Goal: Task Accomplishment & Management: Use online tool/utility

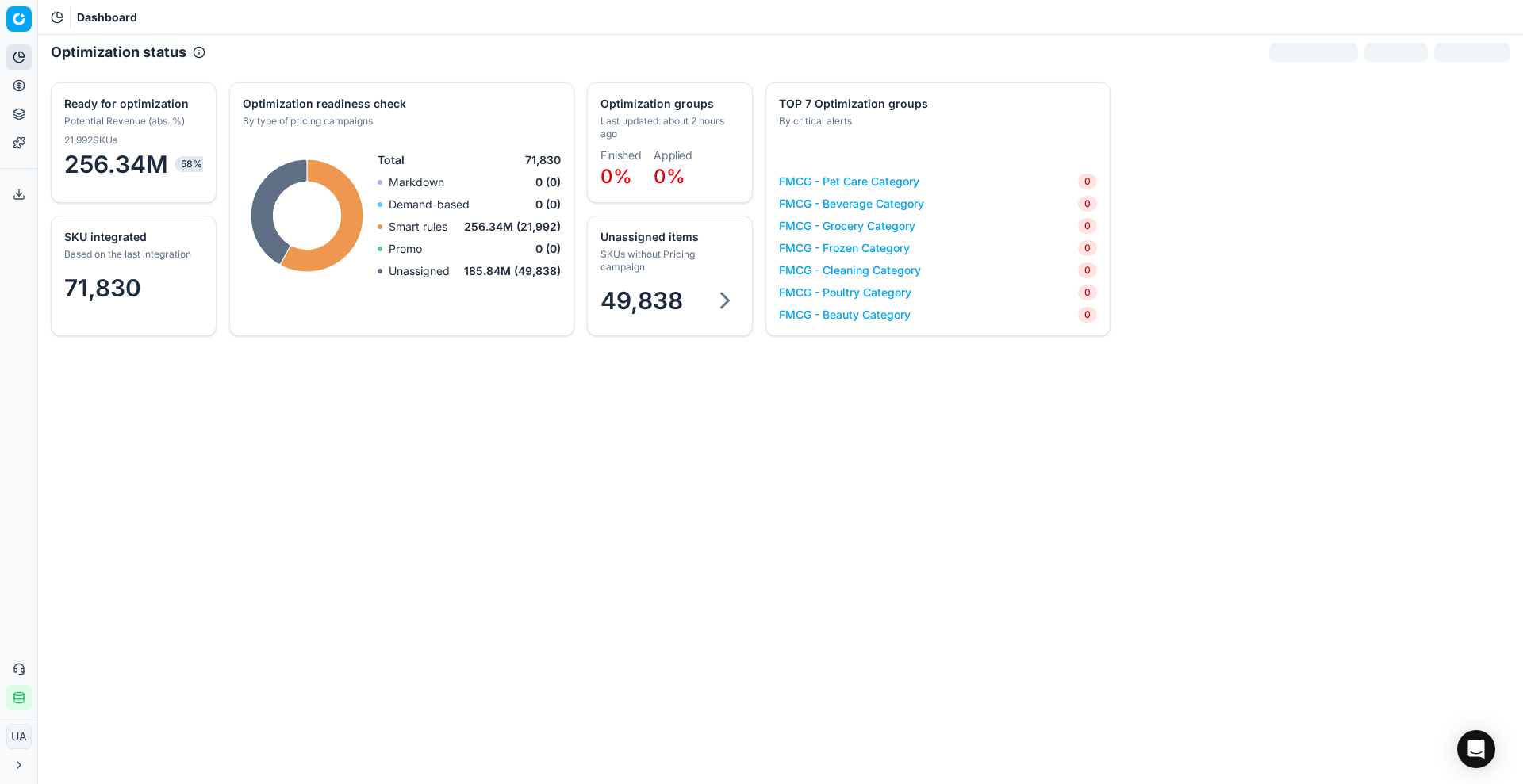
click at [713, 280] on div "49,838" at bounding box center [670, 303] width 165 height 48
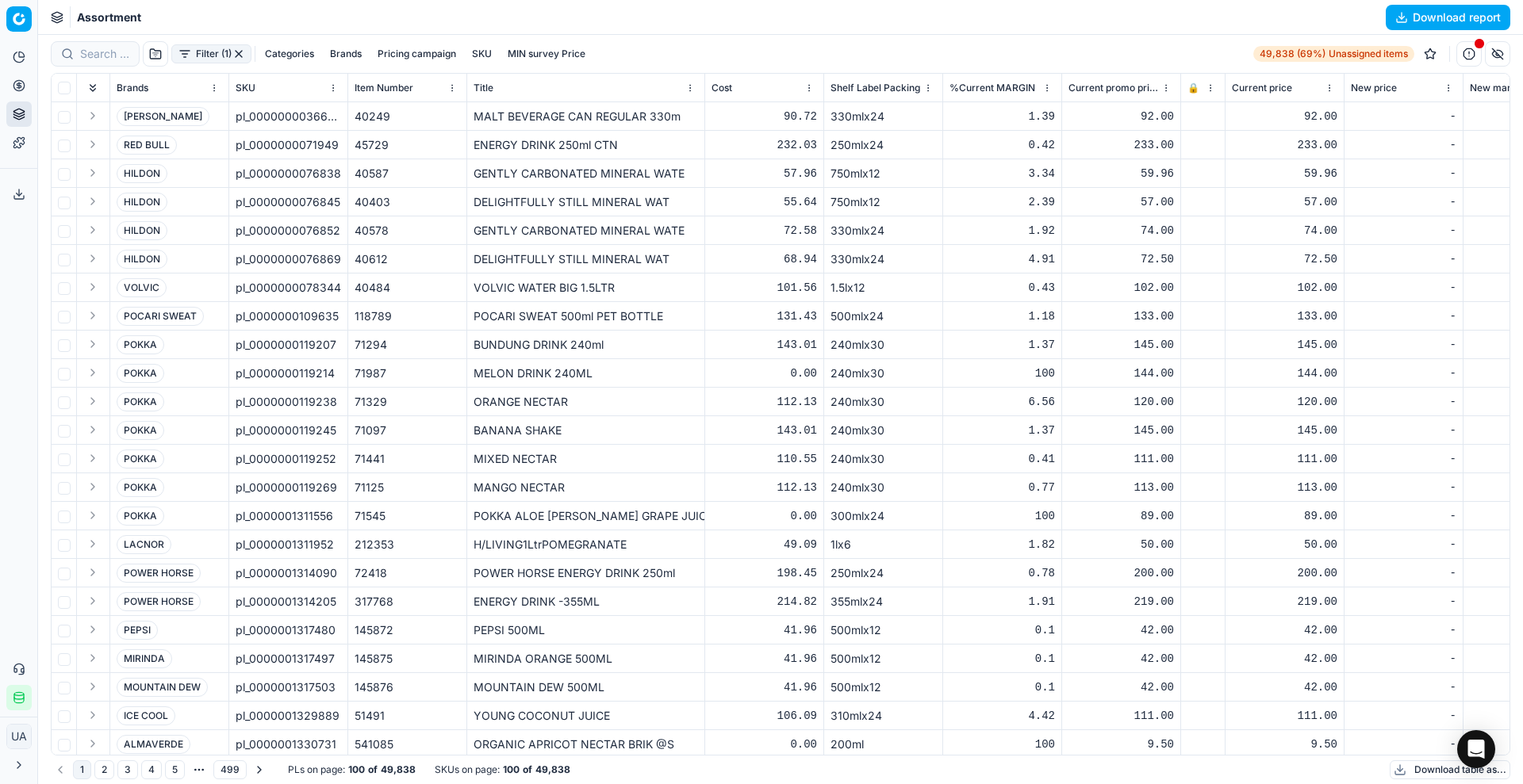
click at [1417, 775] on button "Download table as..." at bounding box center [1451, 769] width 121 height 19
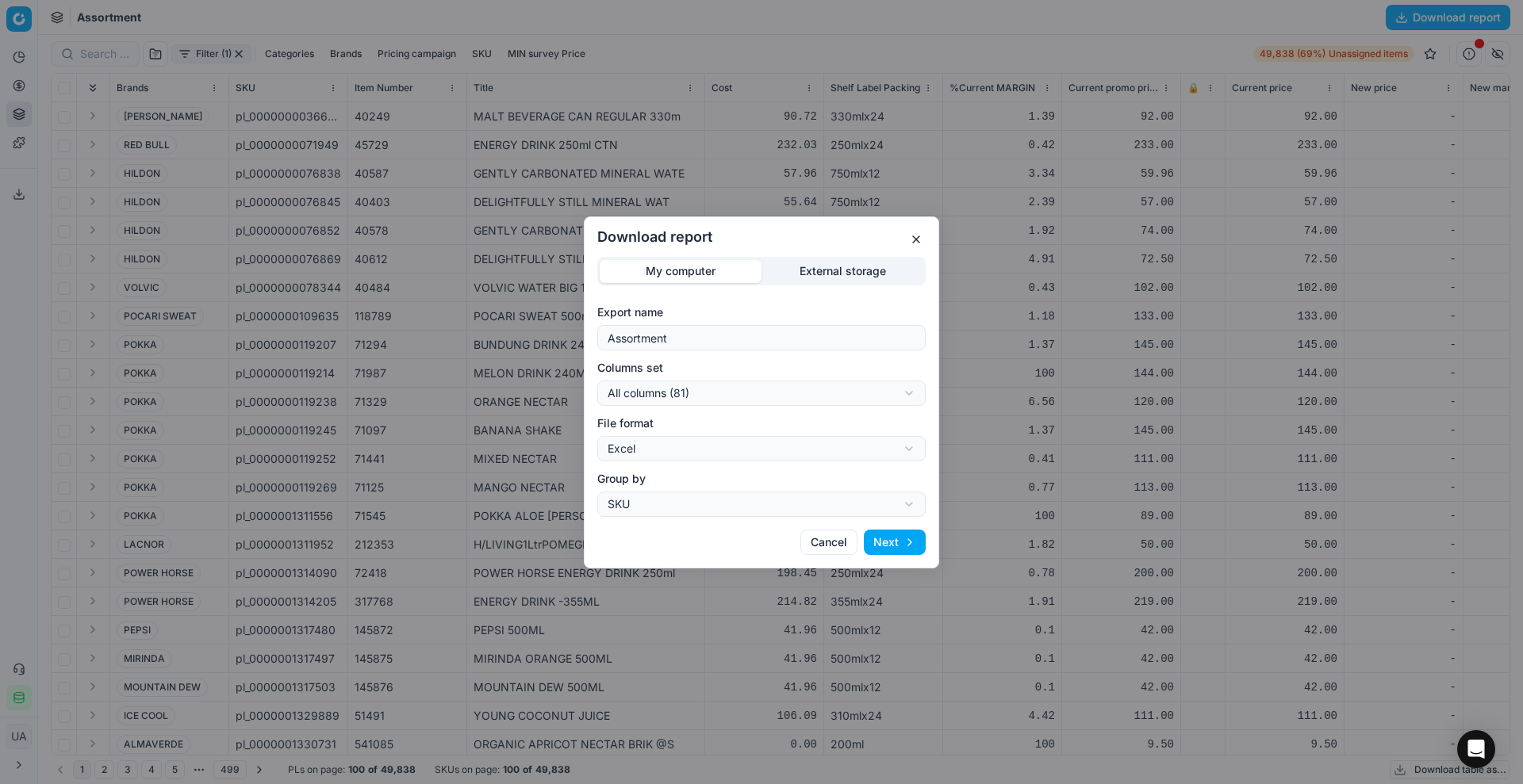
click at [875, 550] on button "Next" at bounding box center [894, 543] width 61 height 26
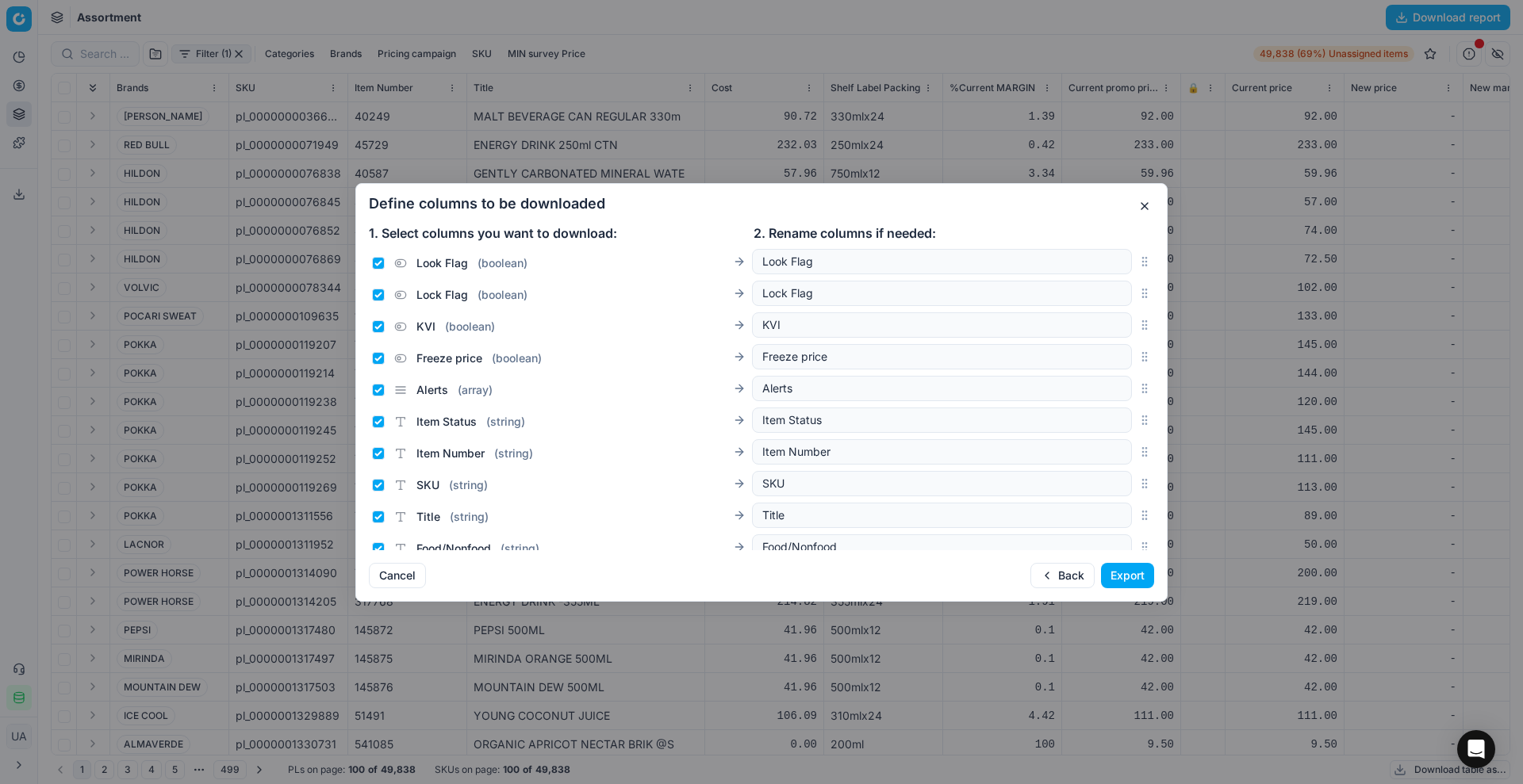
click at [1134, 569] on button "Export" at bounding box center [1128, 576] width 54 height 26
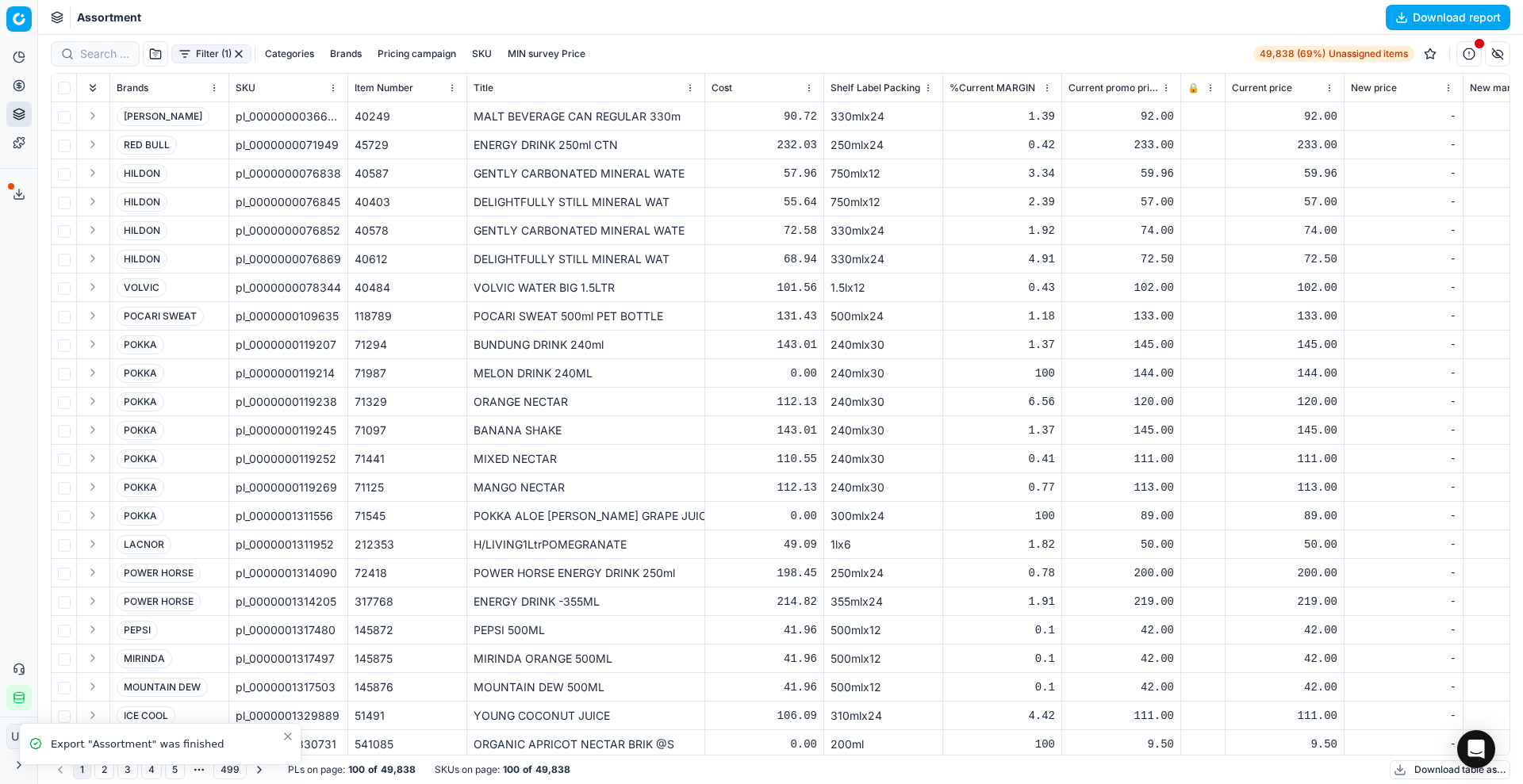
click at [12, 189] on button "Export service" at bounding box center [19, 194] width 26 height 26
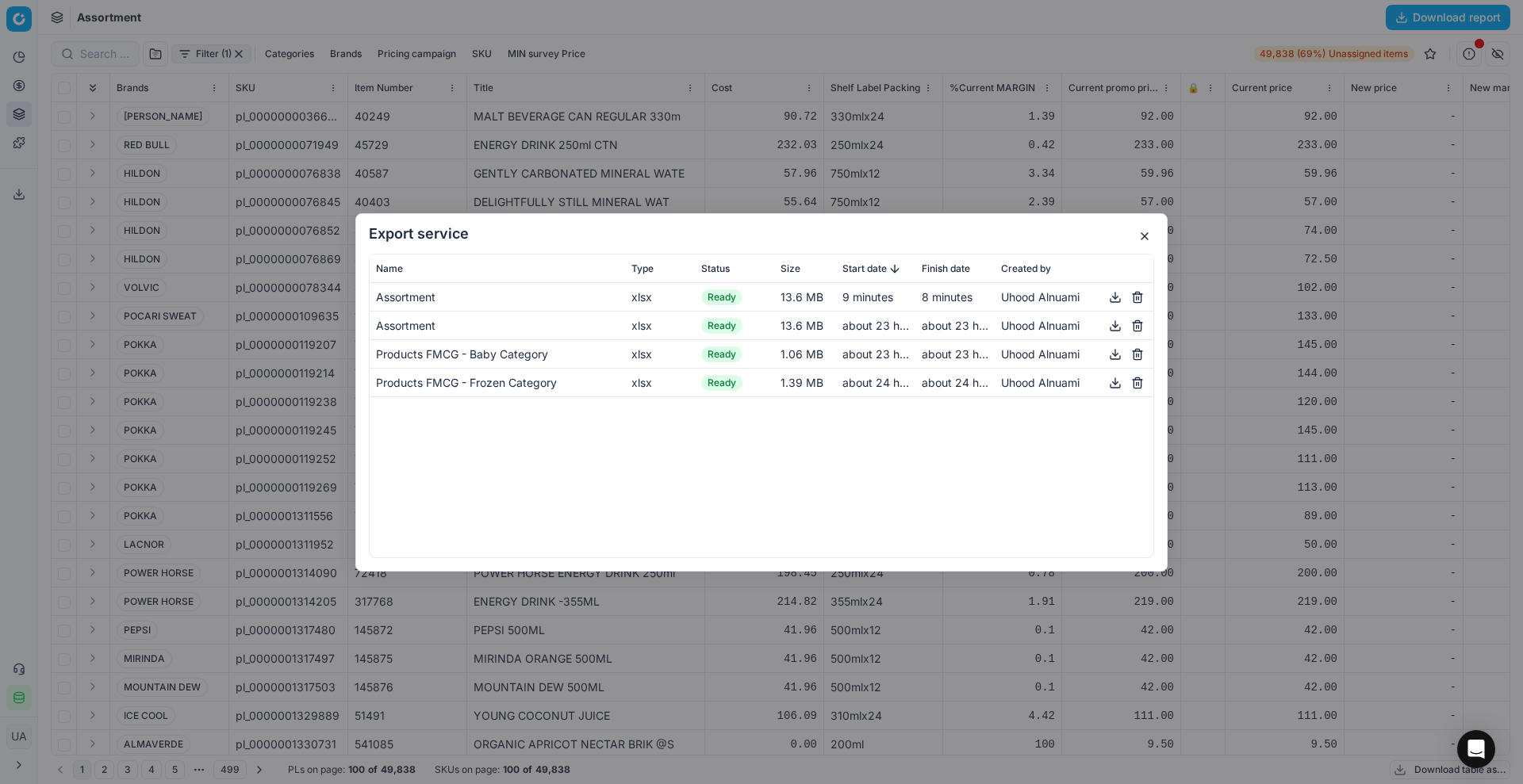
click at [1108, 295] on button "button" at bounding box center [1115, 296] width 19 height 19
